Goal: Task Accomplishment & Management: Manage account settings

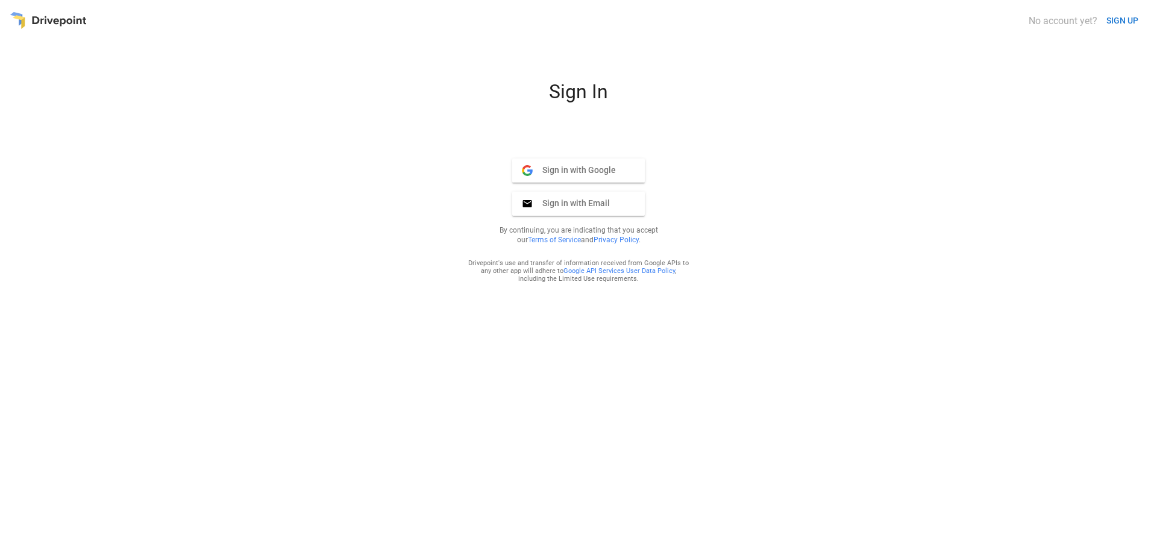
click at [597, 166] on span "Sign in with Google" at bounding box center [574, 170] width 83 height 11
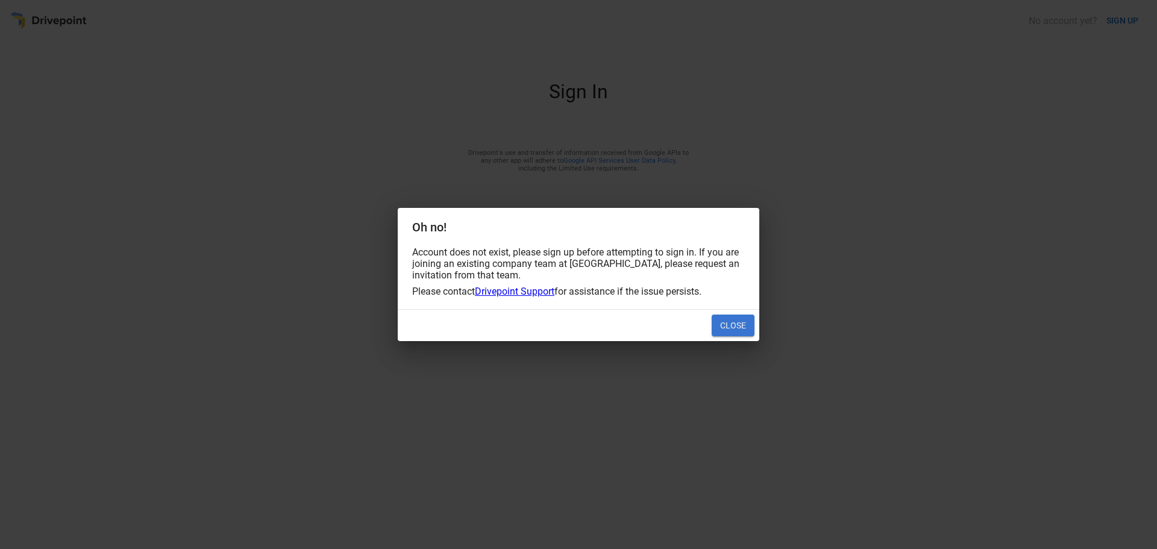
click at [750, 325] on button "Close" at bounding box center [733, 326] width 43 height 22
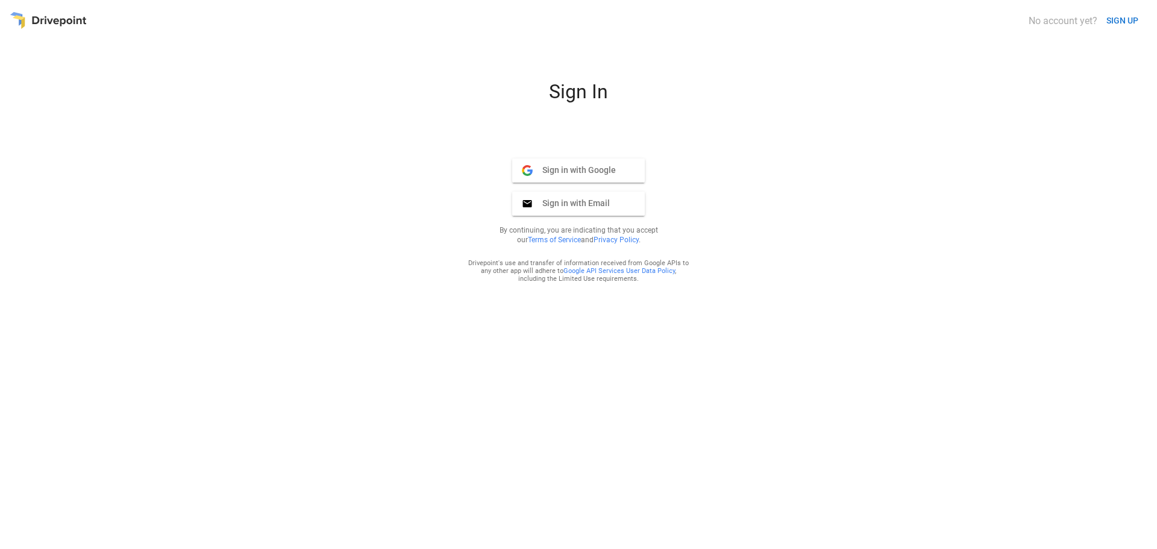
click at [1074, 22] on div "No account yet?" at bounding box center [1063, 20] width 69 height 11
click at [623, 201] on button "Sign in with Email Email" at bounding box center [578, 204] width 133 height 24
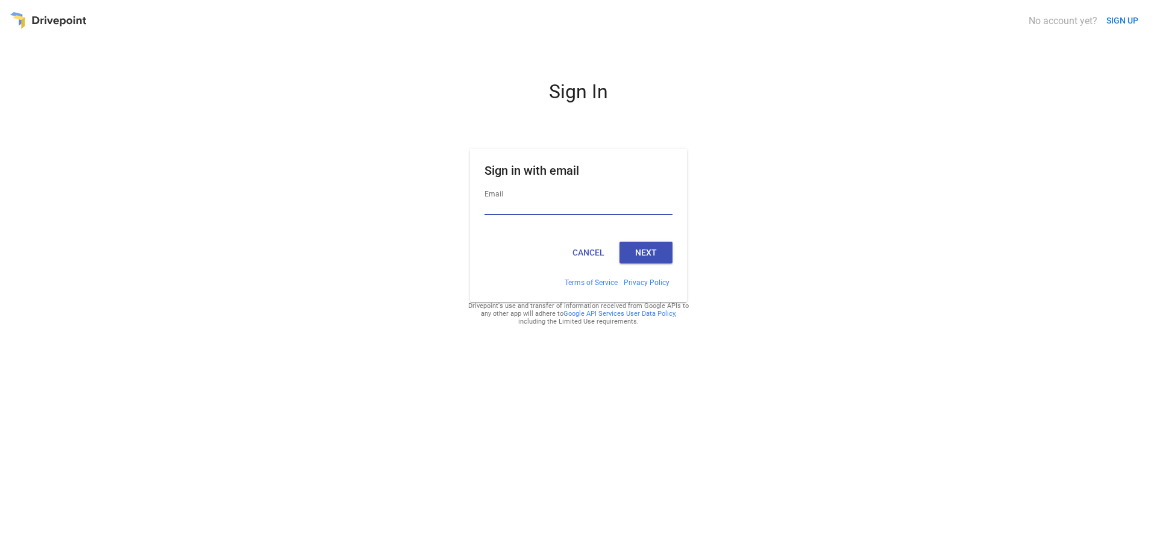
type input "**********"
click at [661, 260] on button "Next" at bounding box center [646, 253] width 53 height 22
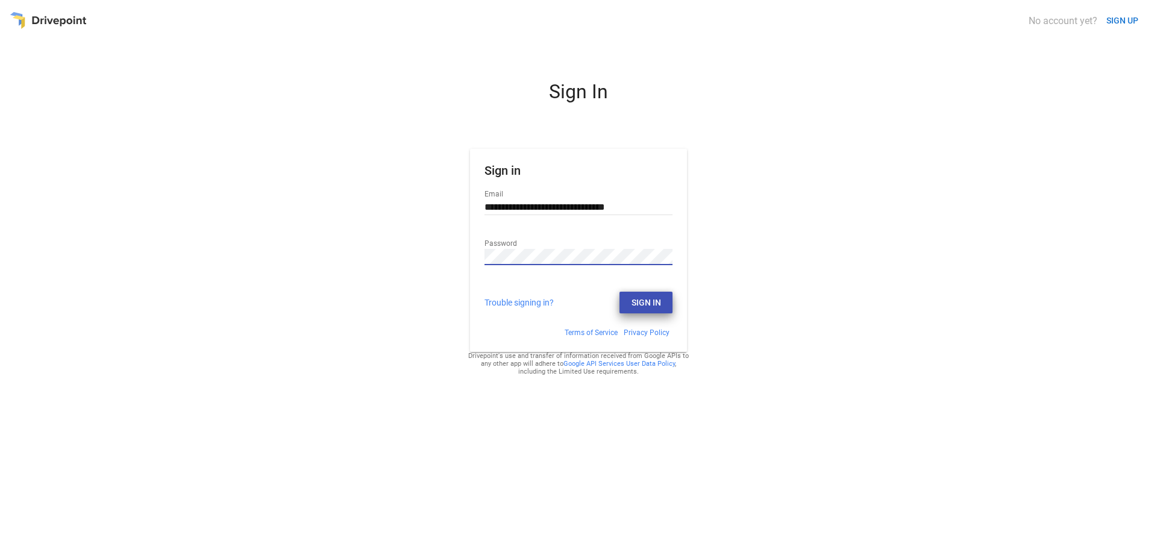
click at [654, 304] on button "Sign In" at bounding box center [646, 303] width 53 height 22
